Goal: Find specific page/section: Find specific page/section

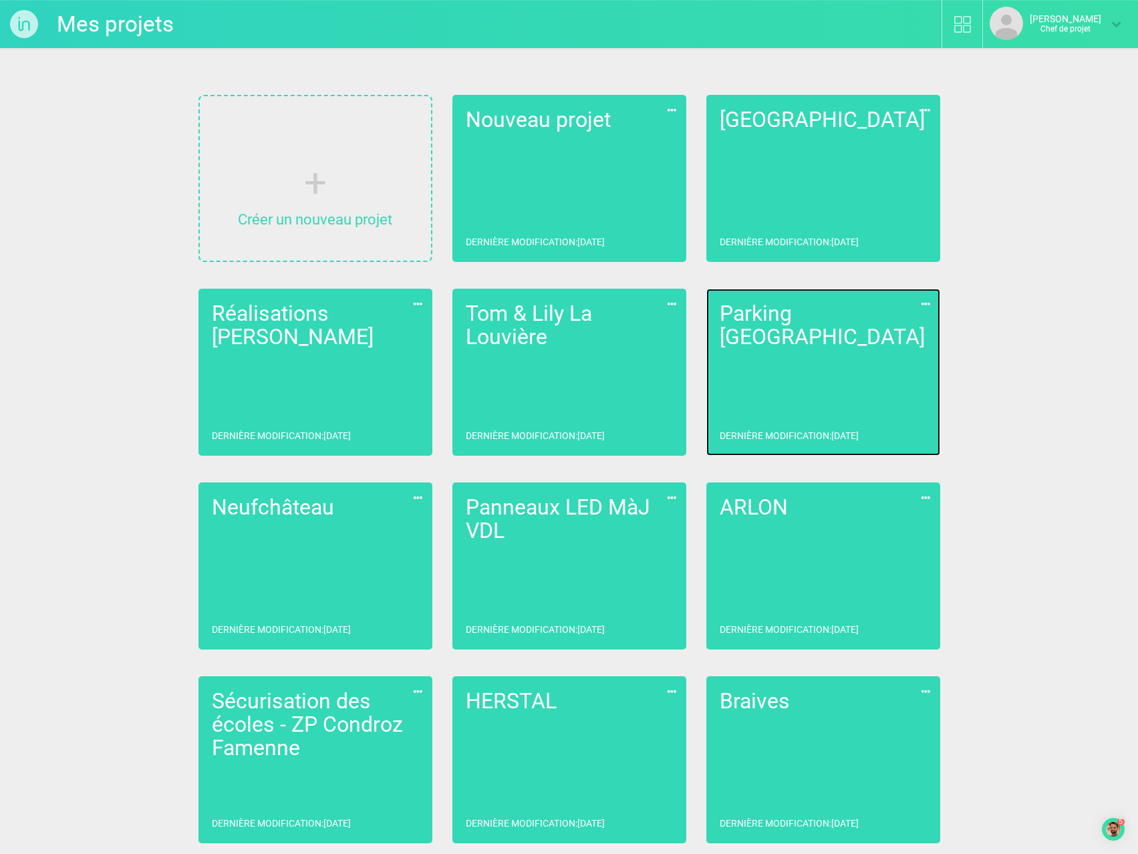
click at [809, 366] on link "Parking Liège Dernière modification : [DATE]" at bounding box center [823, 372] width 234 height 167
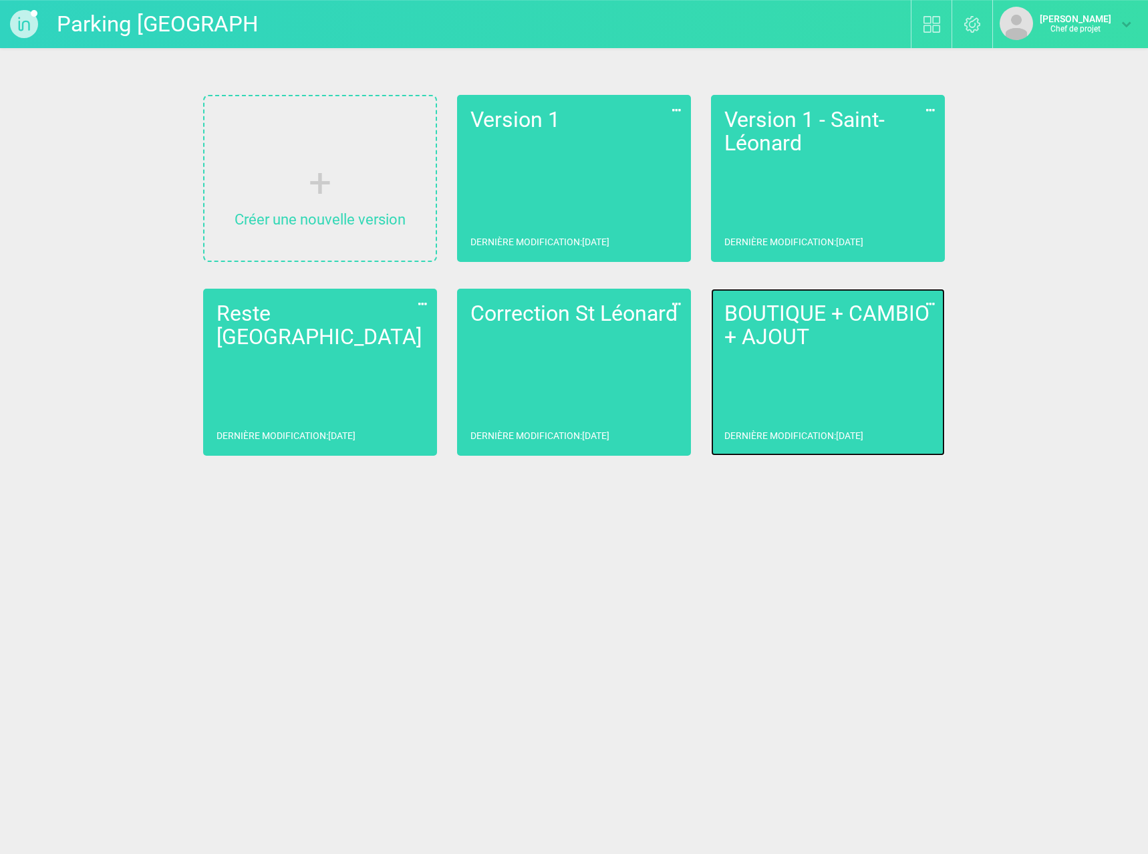
click at [877, 357] on link "BOUTIQUE + CAMBIO + AJOUT Dernière modification : [DATE]" at bounding box center [828, 372] width 234 height 167
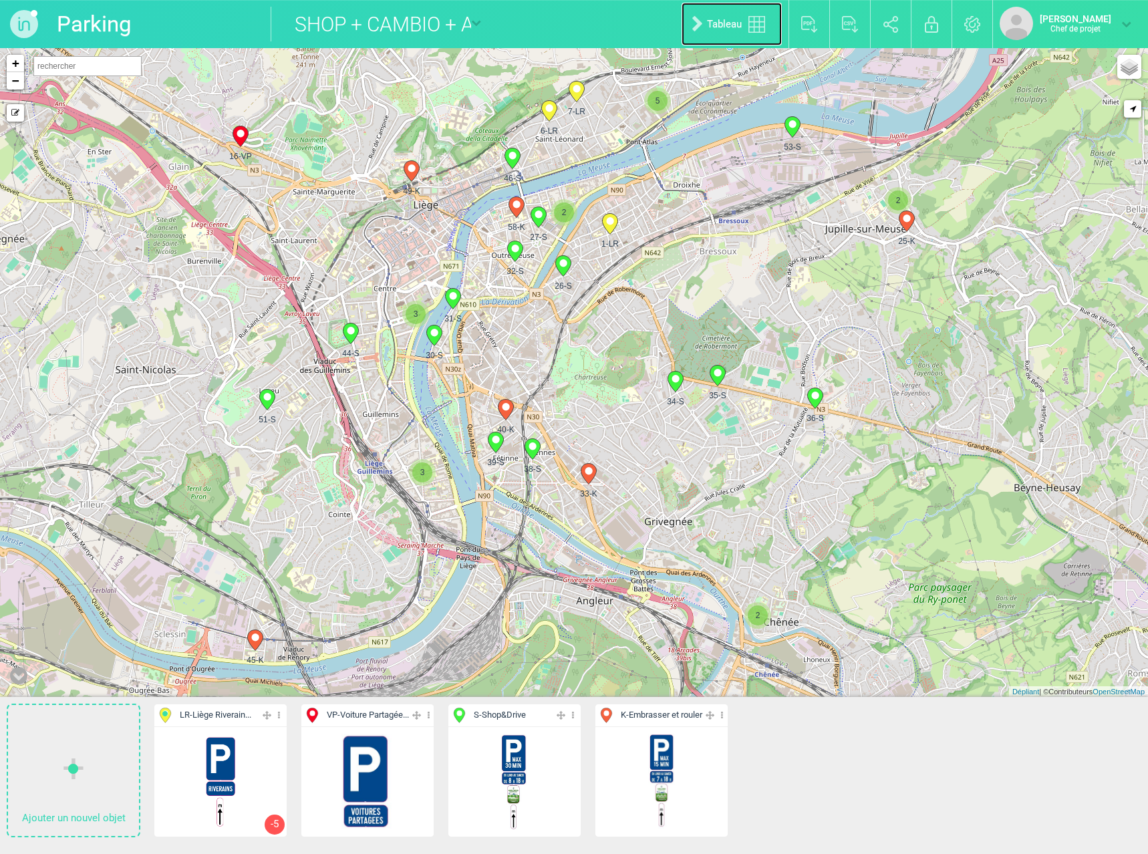
drag, startPoint x: 694, startPoint y: 21, endPoint x: 703, endPoint y: 37, distance: 18.2
click at [707, 21] on font "Tableau" at bounding box center [724, 24] width 35 height 12
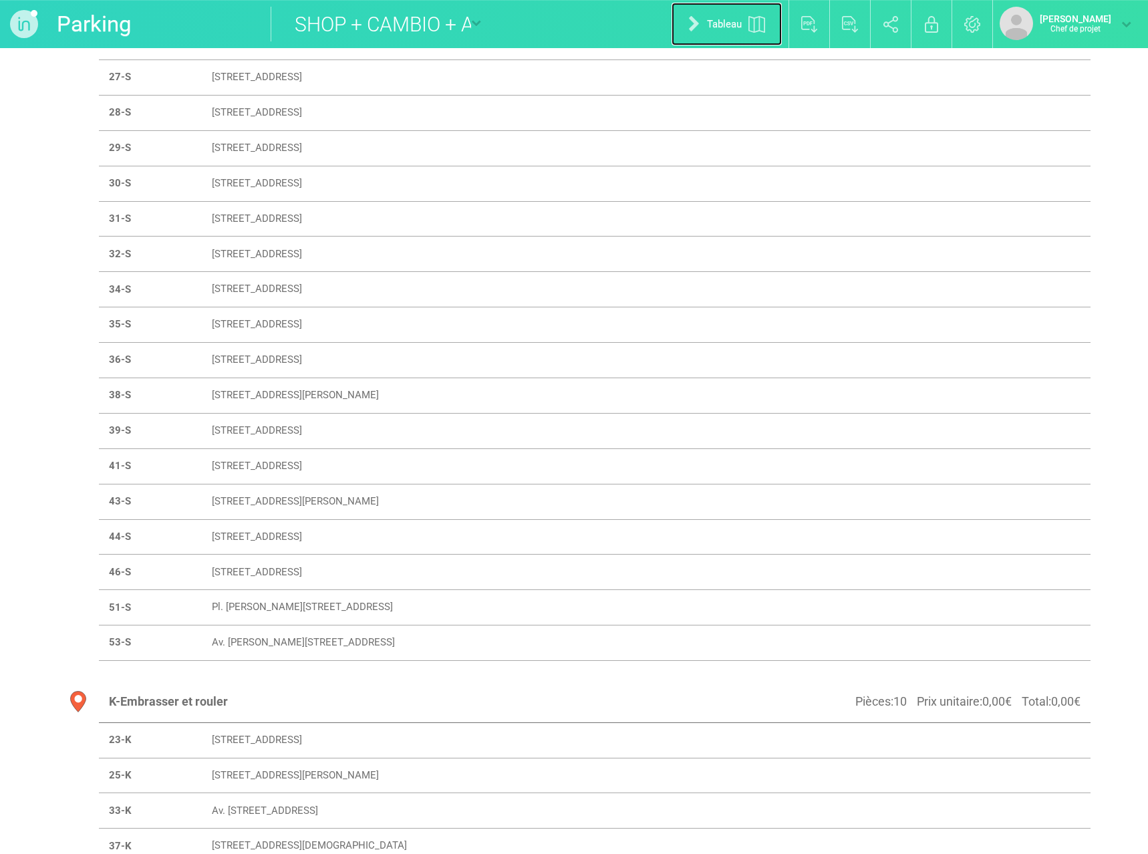
scroll to position [927, 0]
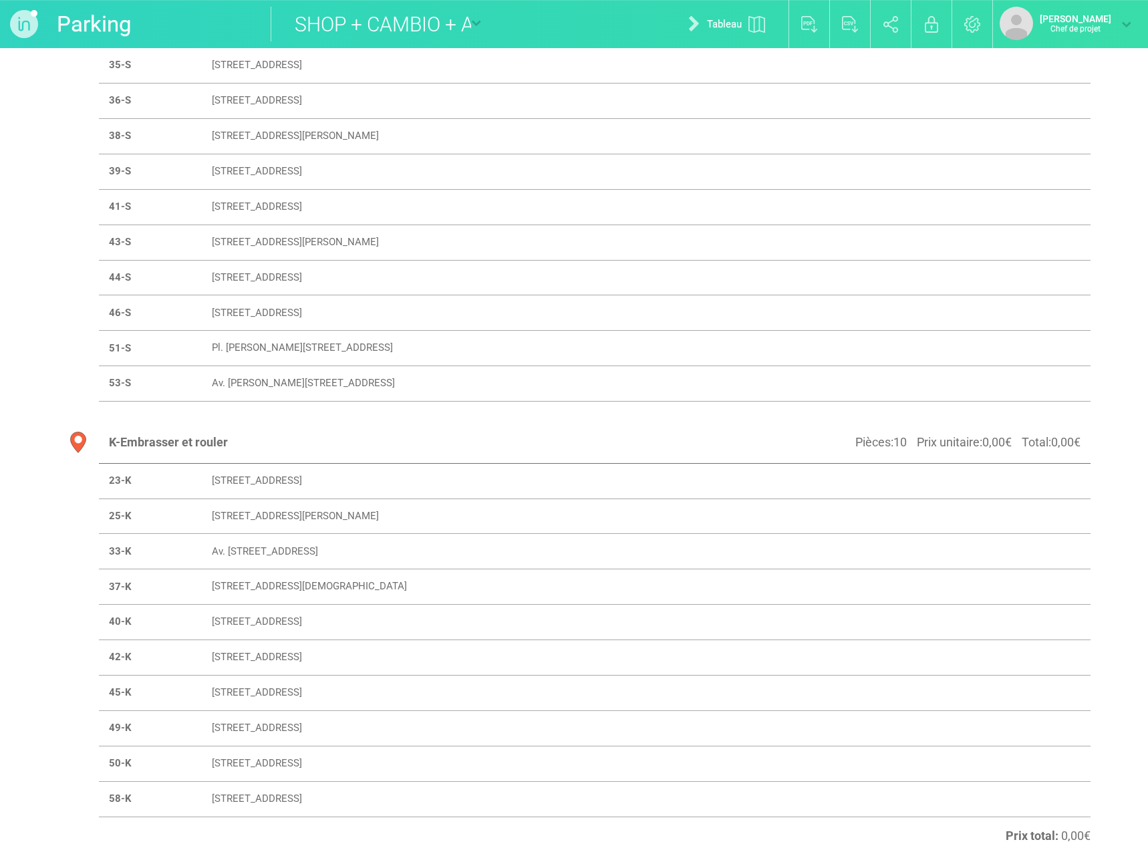
click at [265, 692] on font "[STREET_ADDRESS]" at bounding box center [257, 692] width 90 height 12
select select "18967"
